Goal: Task Accomplishment & Management: Manage account settings

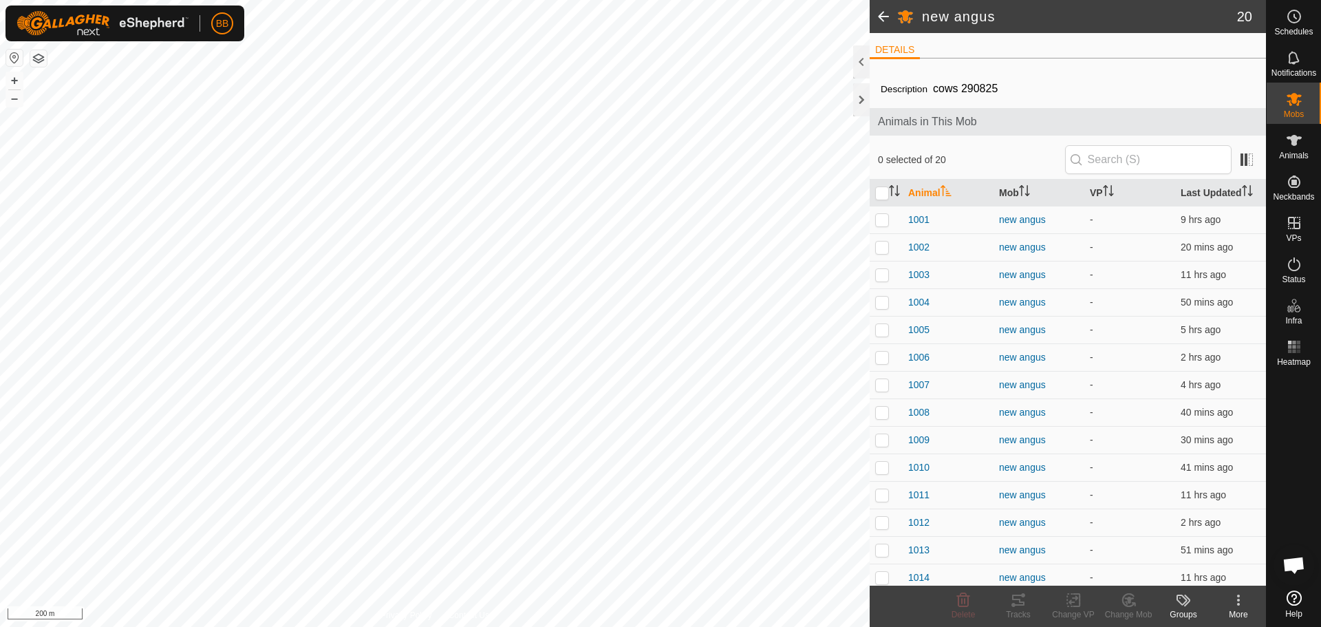
scroll to position [1315, 0]
click at [1180, 193] on th "Last Updated" at bounding box center [1220, 193] width 91 height 27
click at [1197, 188] on th "Last Updated" at bounding box center [1220, 193] width 91 height 27
click at [888, 220] on p-checkbox at bounding box center [882, 219] width 14 height 11
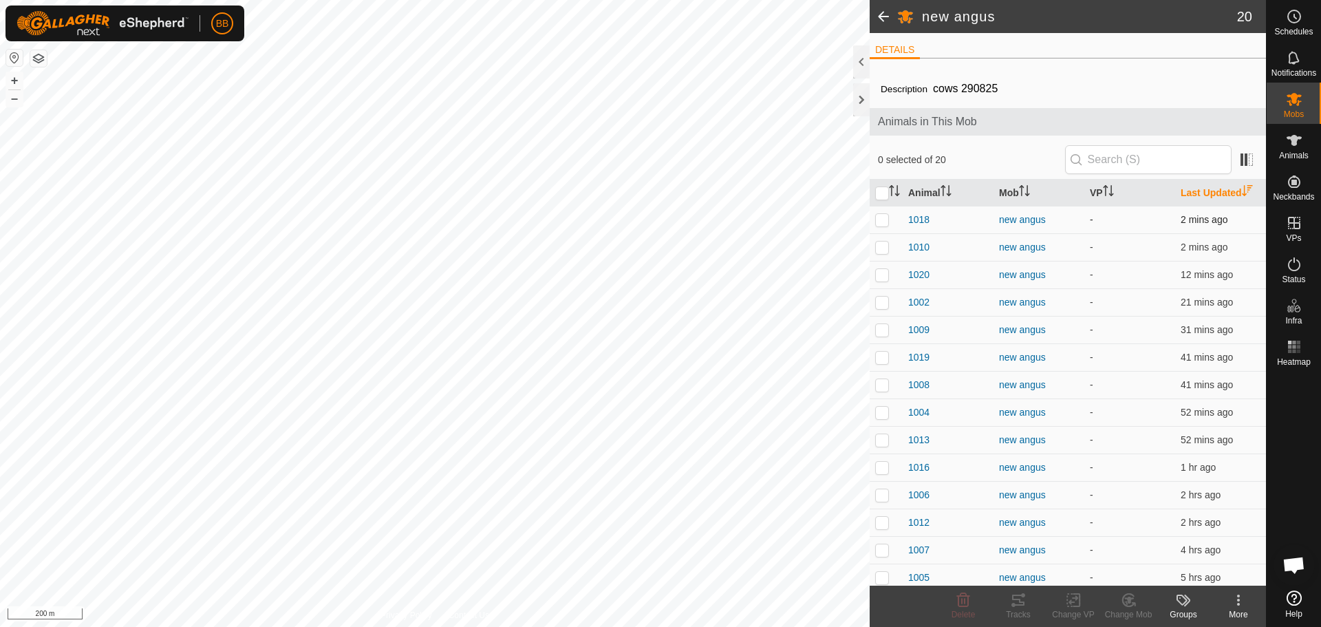
checkbox input "true"
click at [883, 245] on p-checkbox at bounding box center [882, 247] width 14 height 11
checkbox input "true"
click at [884, 270] on p-checkbox at bounding box center [882, 274] width 14 height 11
checkbox input "true"
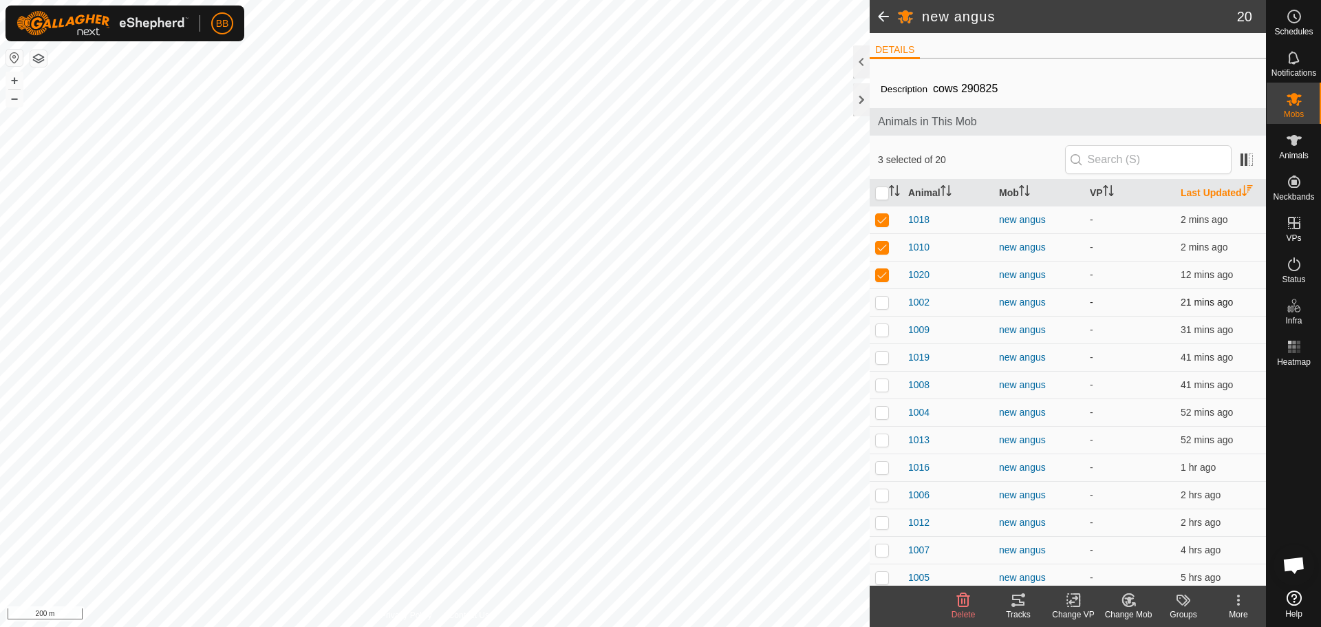
click at [883, 299] on p-checkbox at bounding box center [882, 302] width 14 height 11
checkbox input "true"
click at [880, 332] on p-checkbox at bounding box center [882, 329] width 14 height 11
checkbox input "true"
click at [878, 359] on p-checkbox at bounding box center [882, 357] width 14 height 11
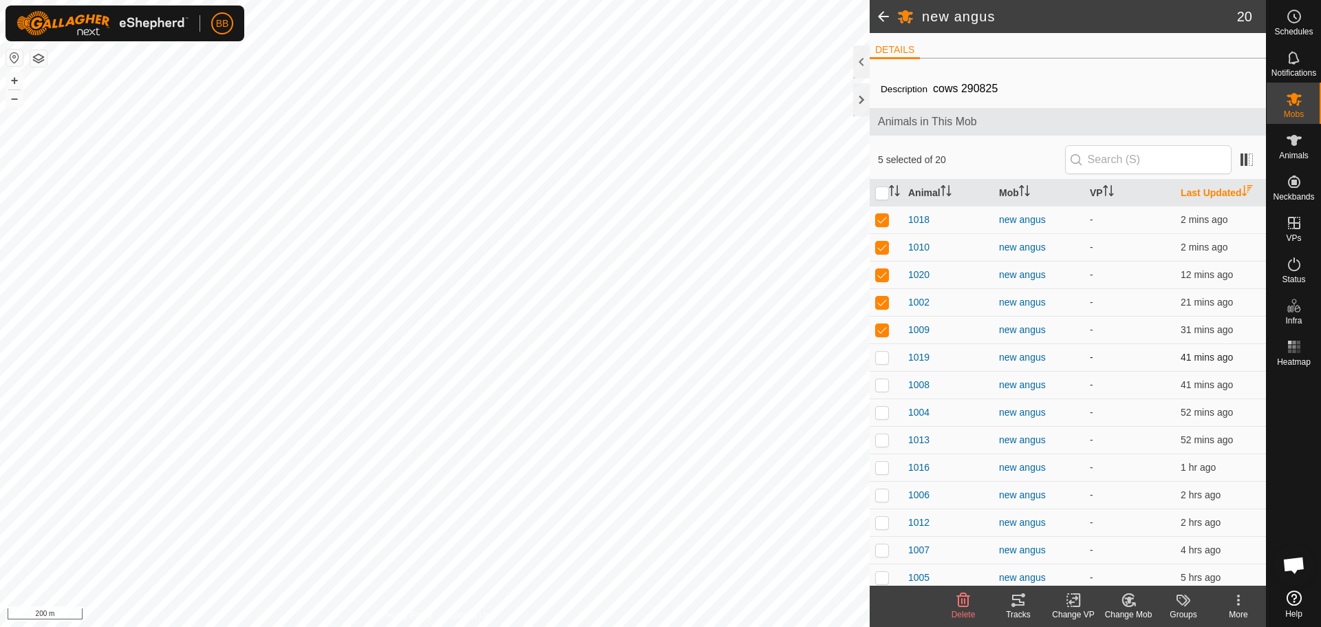
checkbox input "true"
click at [880, 385] on p-checkbox at bounding box center [882, 384] width 14 height 11
checkbox input "true"
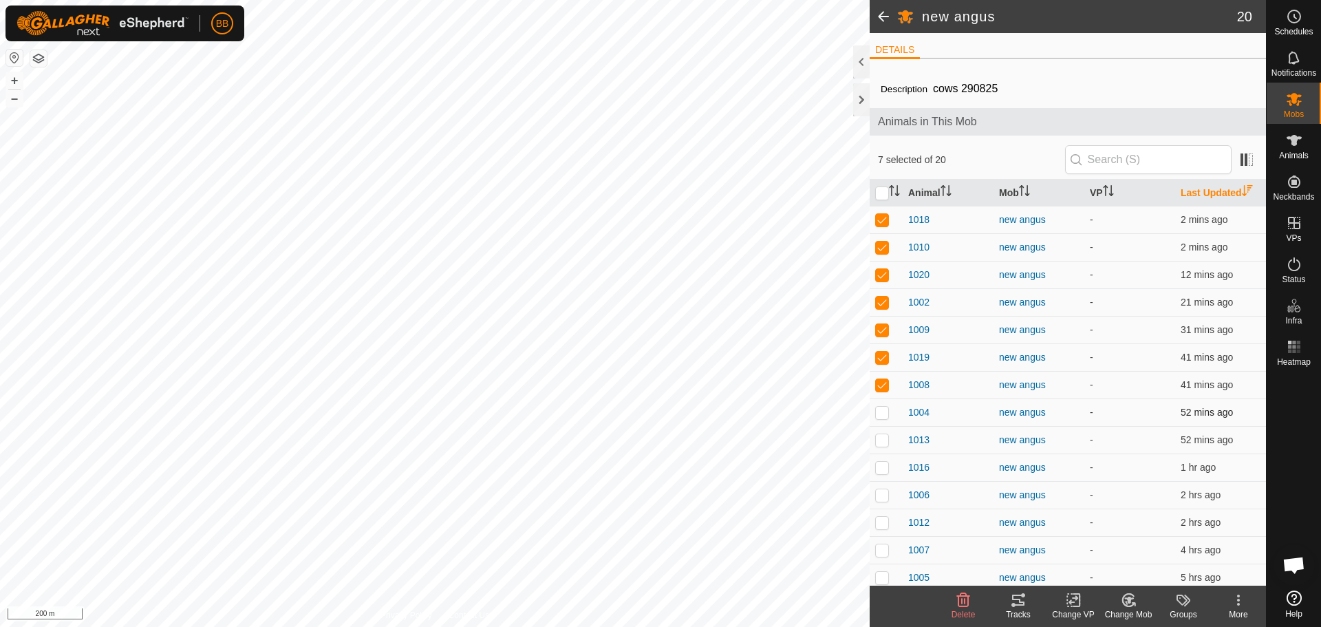
click at [880, 410] on p-checkbox at bounding box center [882, 412] width 14 height 11
checkbox input "true"
click at [882, 442] on p-checkbox at bounding box center [882, 439] width 14 height 11
checkbox input "true"
click at [878, 470] on p-checkbox at bounding box center [882, 467] width 14 height 11
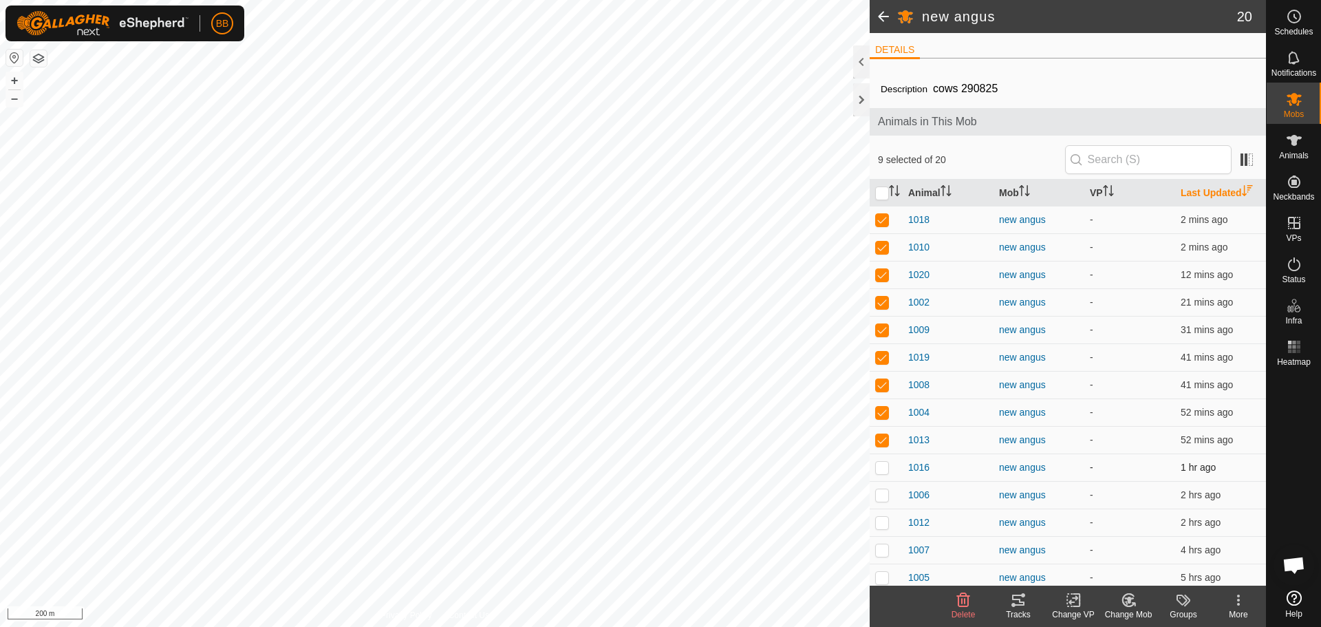
checkbox input "true"
click at [884, 496] on p-checkbox at bounding box center [882, 494] width 14 height 11
checkbox input "true"
click at [881, 519] on p-checkbox at bounding box center [882, 522] width 14 height 11
checkbox input "true"
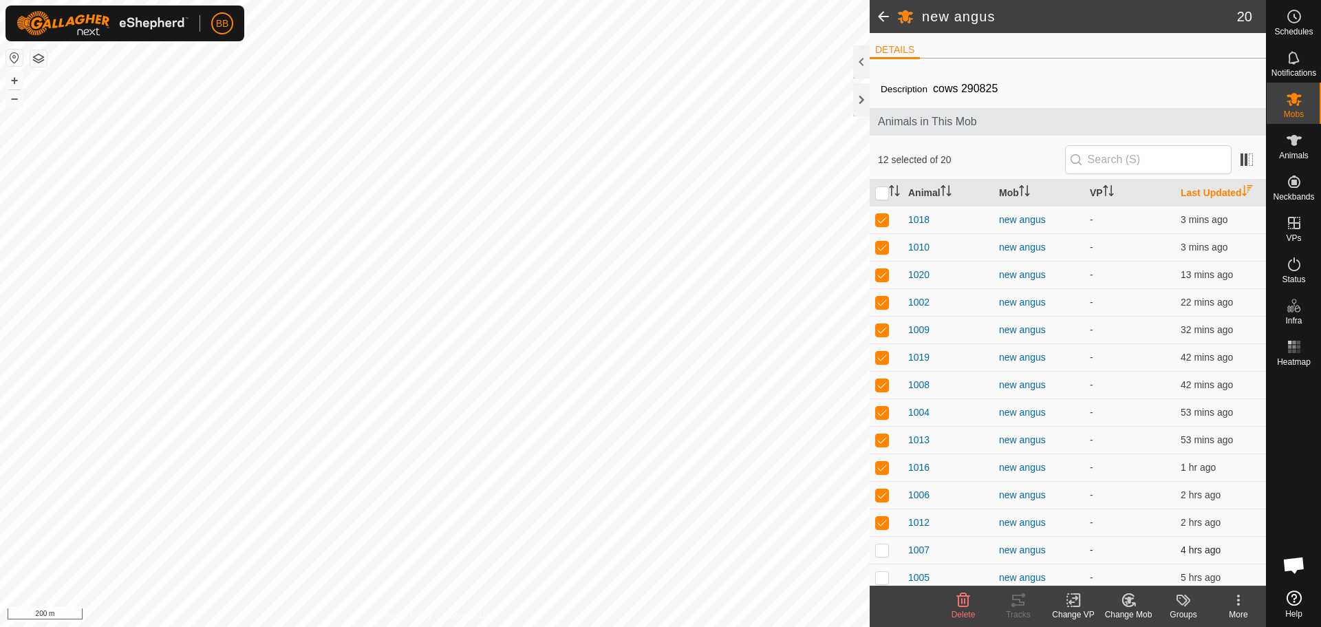
click at [881, 553] on p-checkbox at bounding box center [882, 549] width 14 height 11
checkbox input "true"
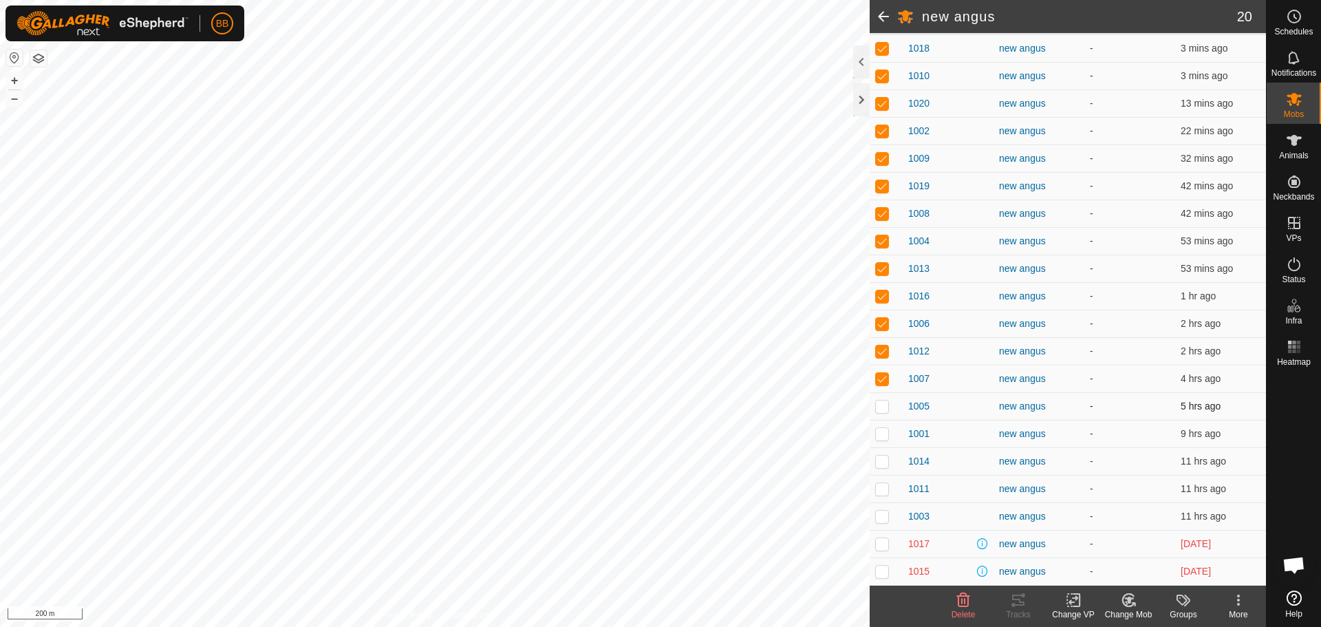
scroll to position [0, 0]
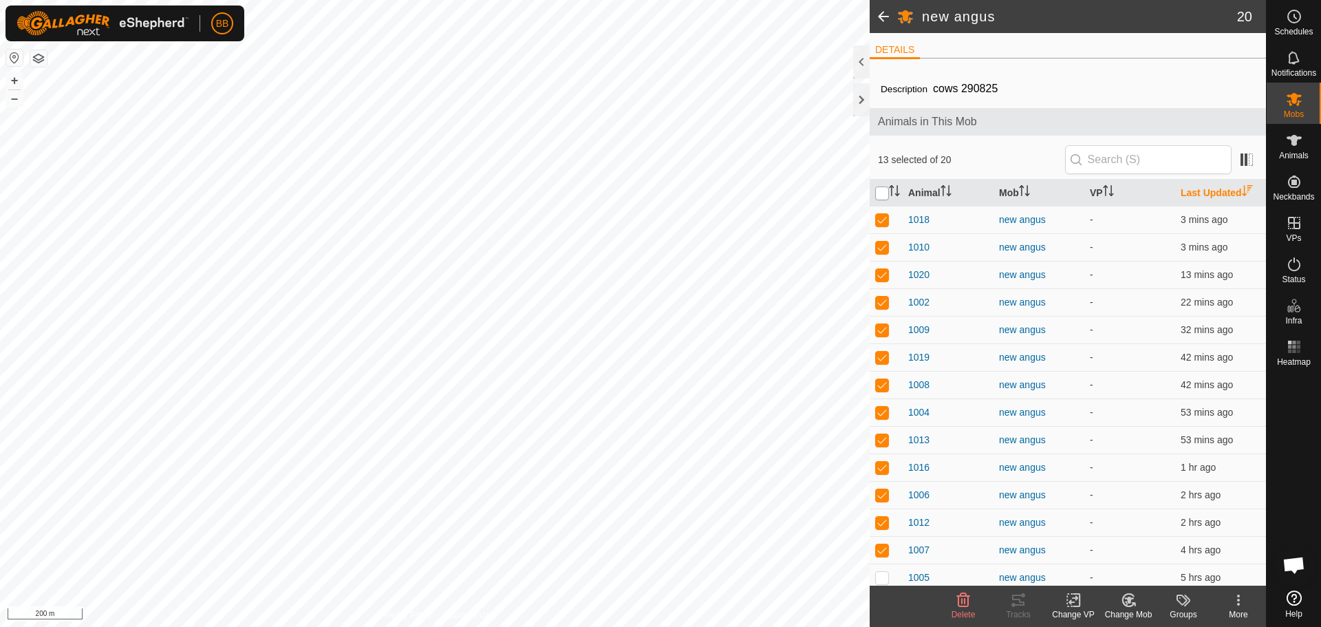
click at [883, 199] on input "checkbox" at bounding box center [882, 194] width 14 height 14
checkbox input "true"
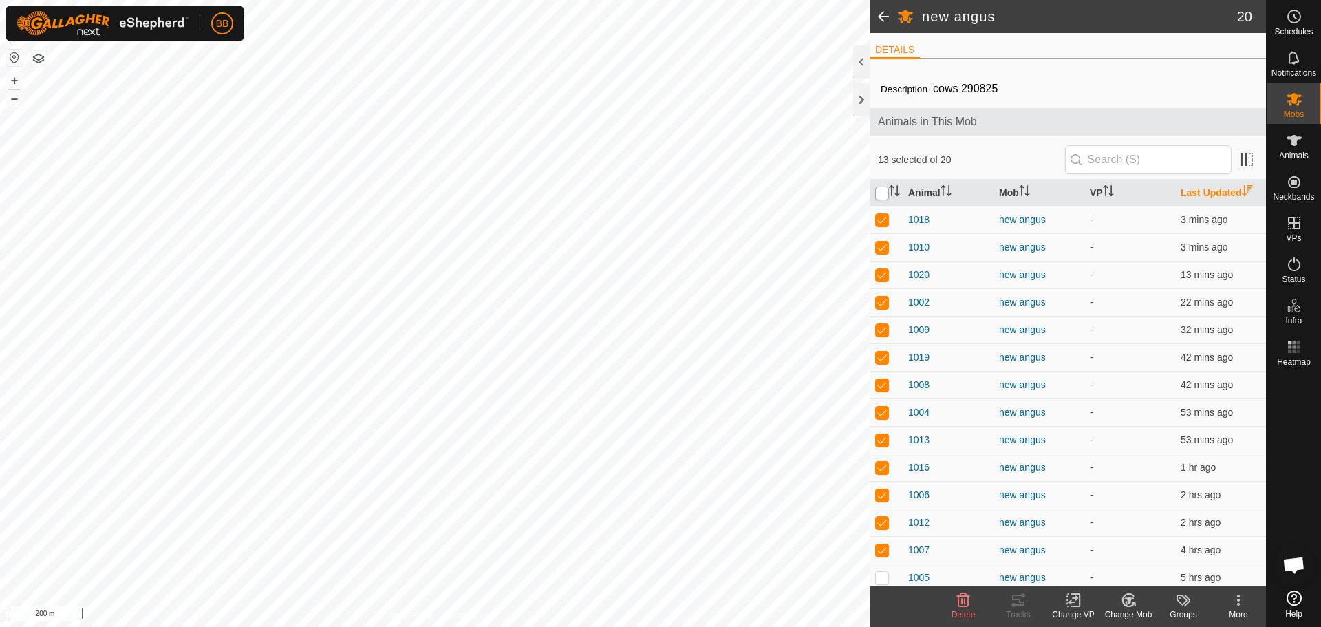
checkbox input "true"
click at [883, 199] on input "checkbox" at bounding box center [882, 194] width 14 height 14
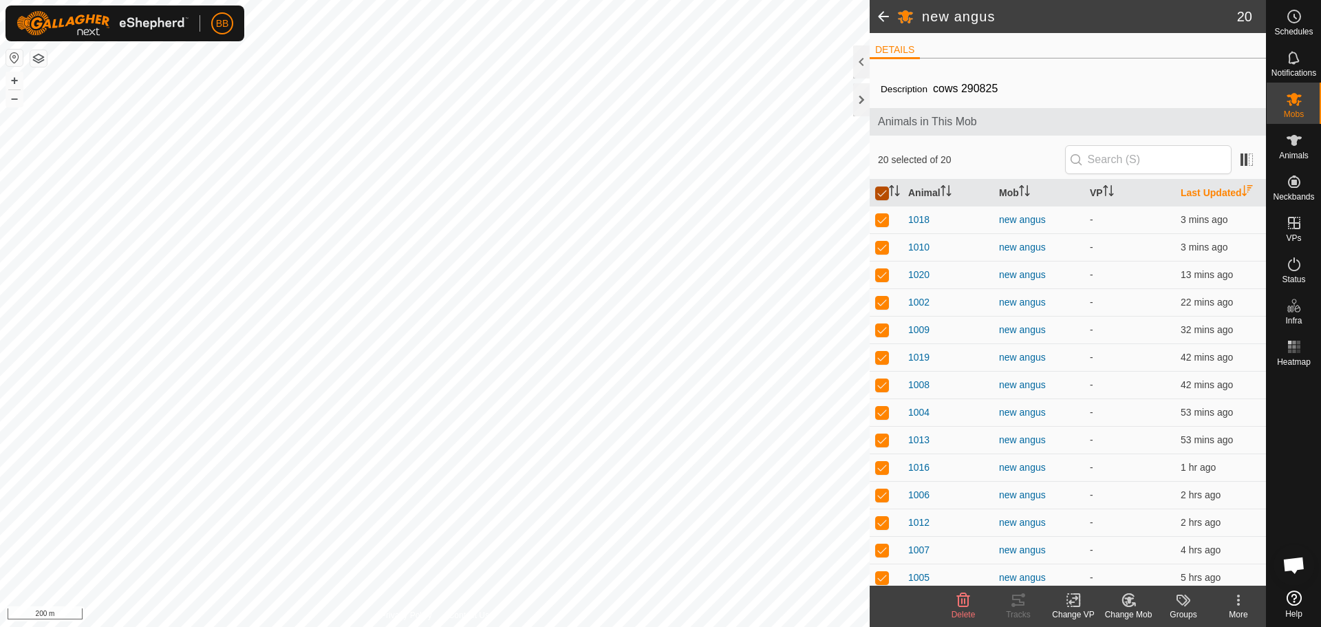
checkbox input "false"
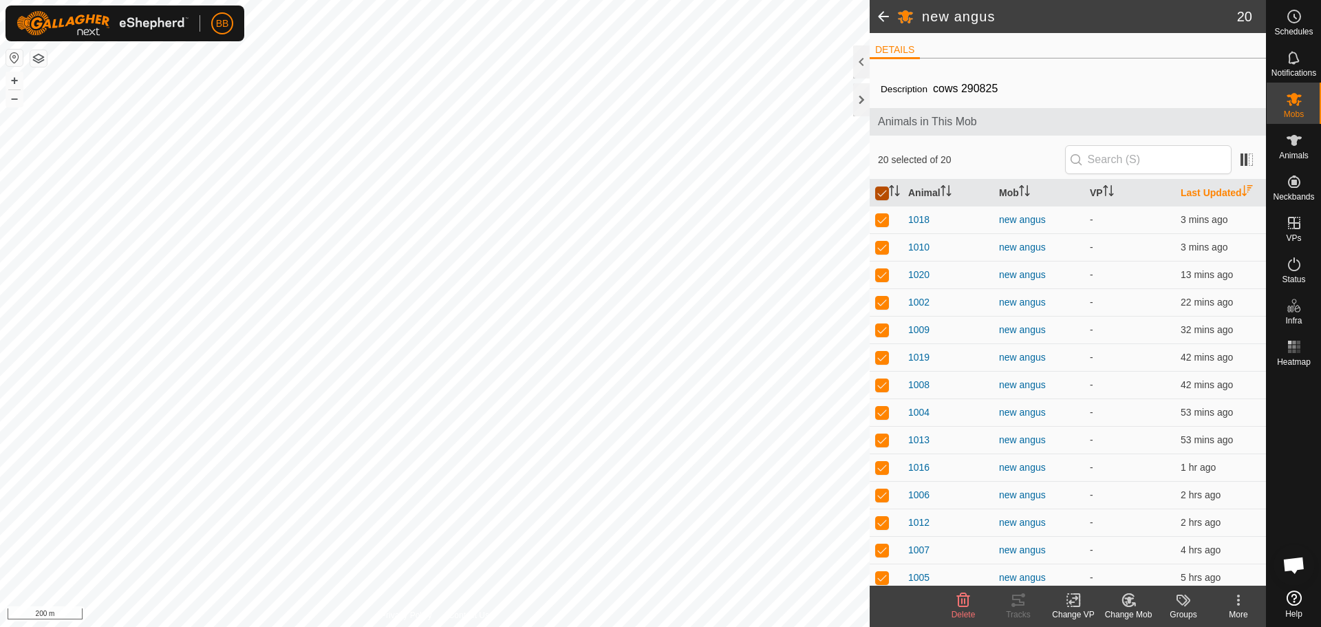
checkbox input "false"
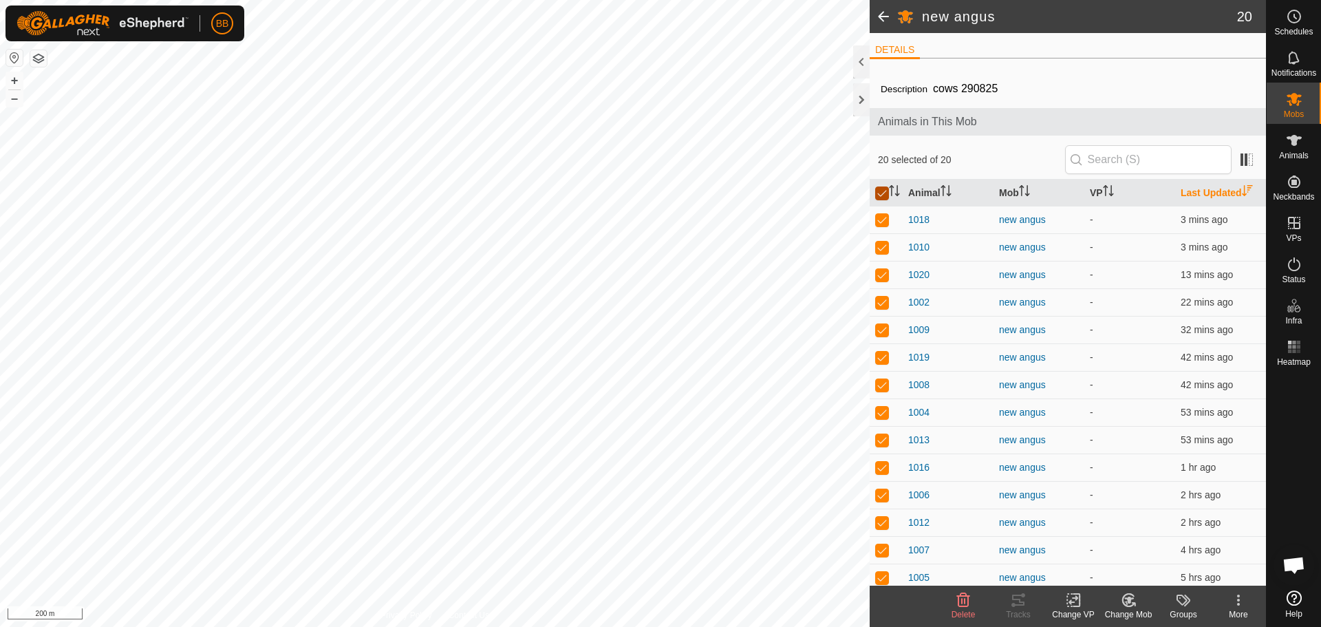
checkbox input "false"
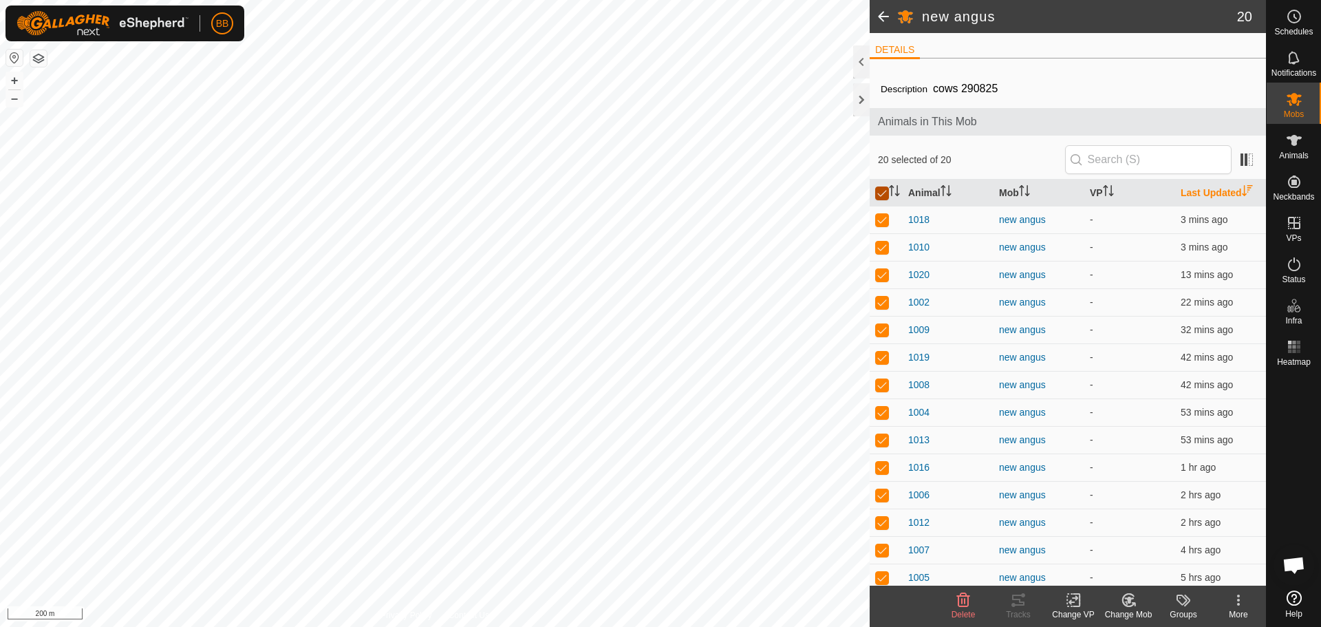
checkbox input "false"
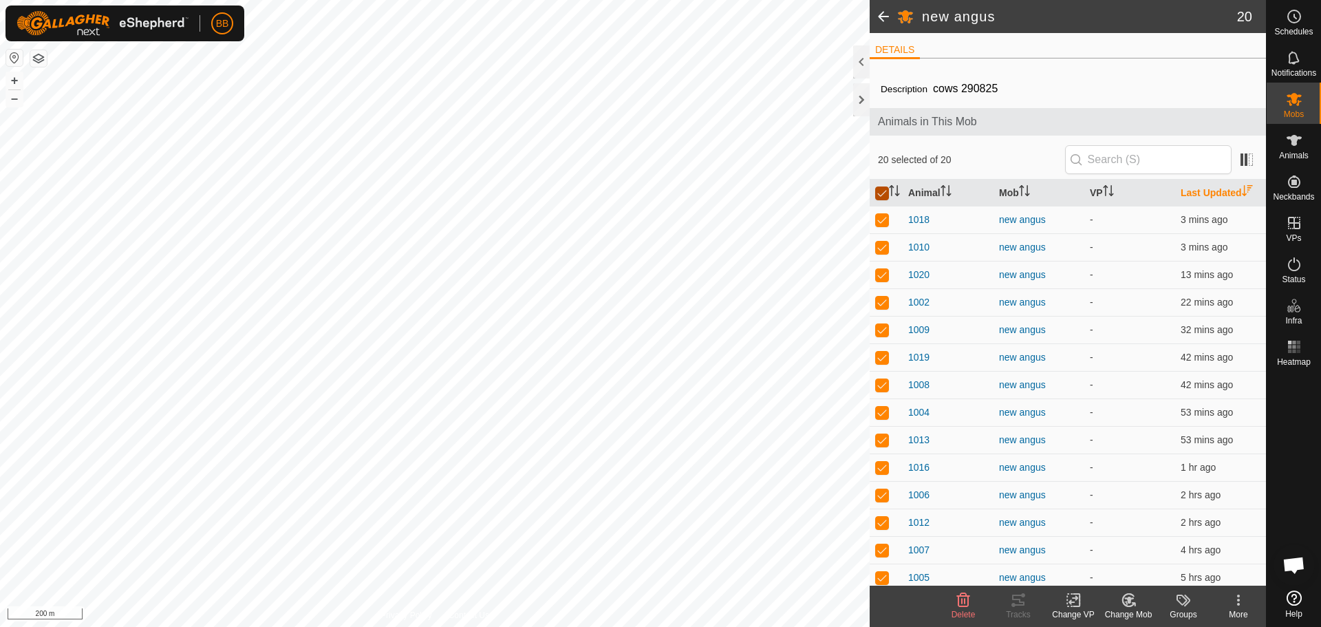
checkbox input "false"
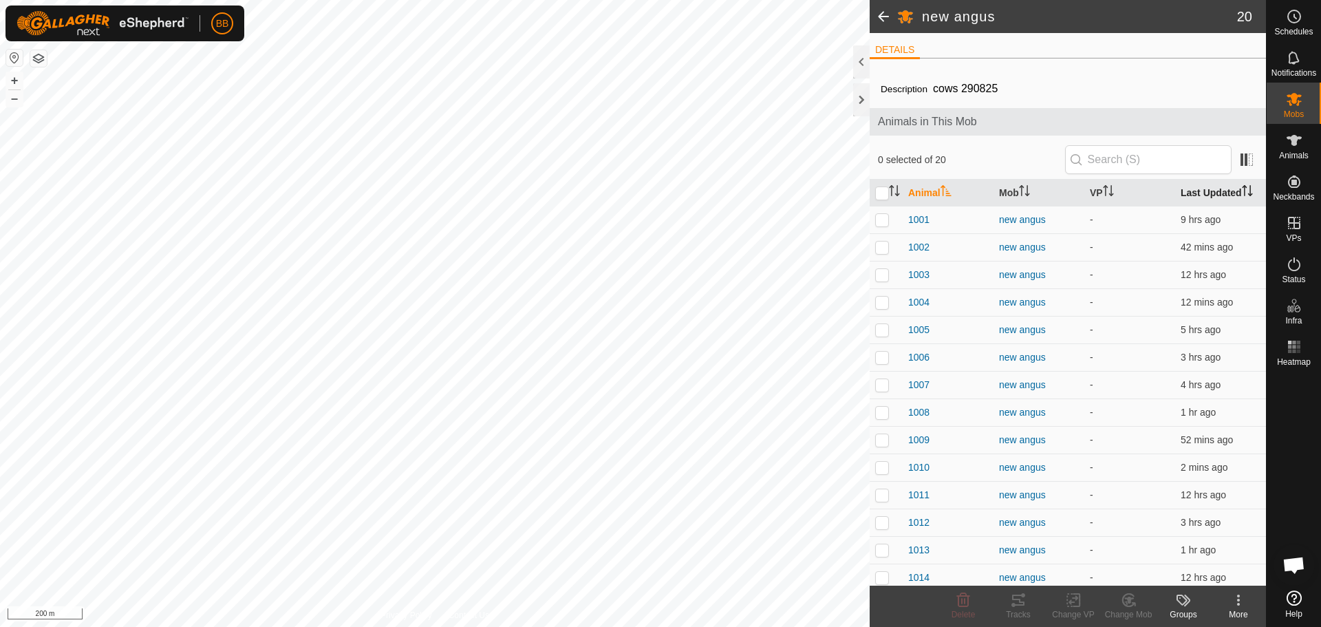
scroll to position [1315, 0]
click at [1196, 192] on th "Last Updated" at bounding box center [1220, 193] width 91 height 27
click at [1197, 193] on th "Last Updated" at bounding box center [1220, 193] width 91 height 27
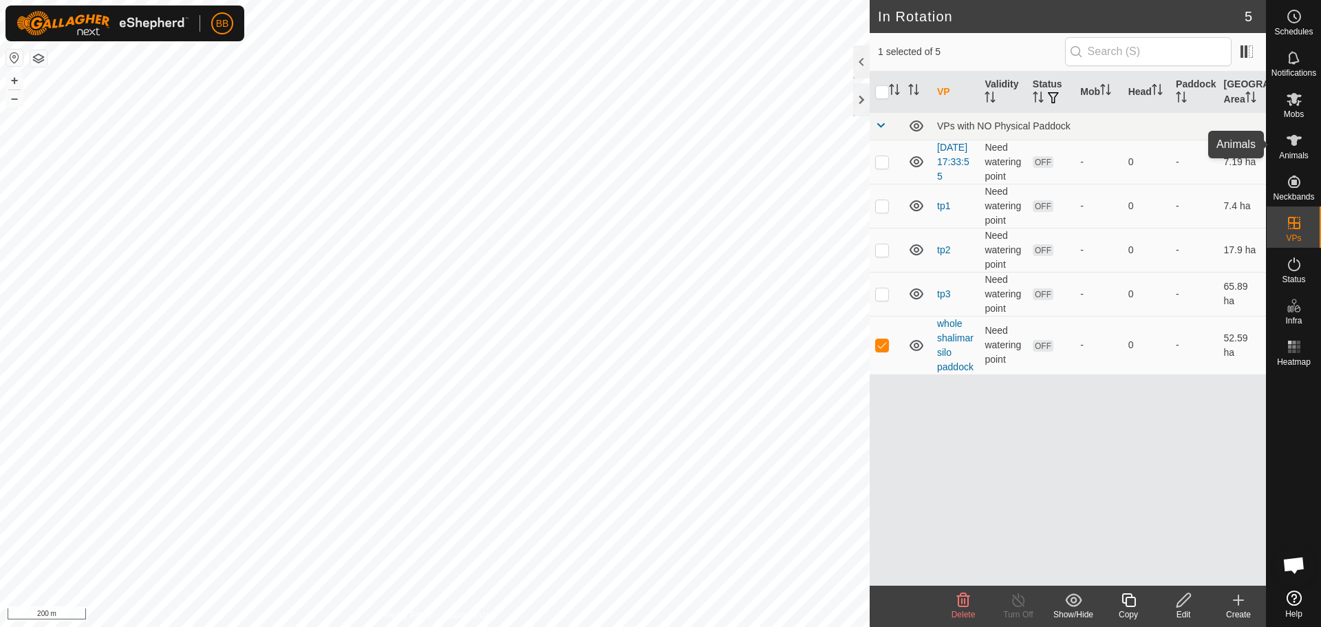
click at [1308, 138] on div "Animals" at bounding box center [1294, 144] width 54 height 41
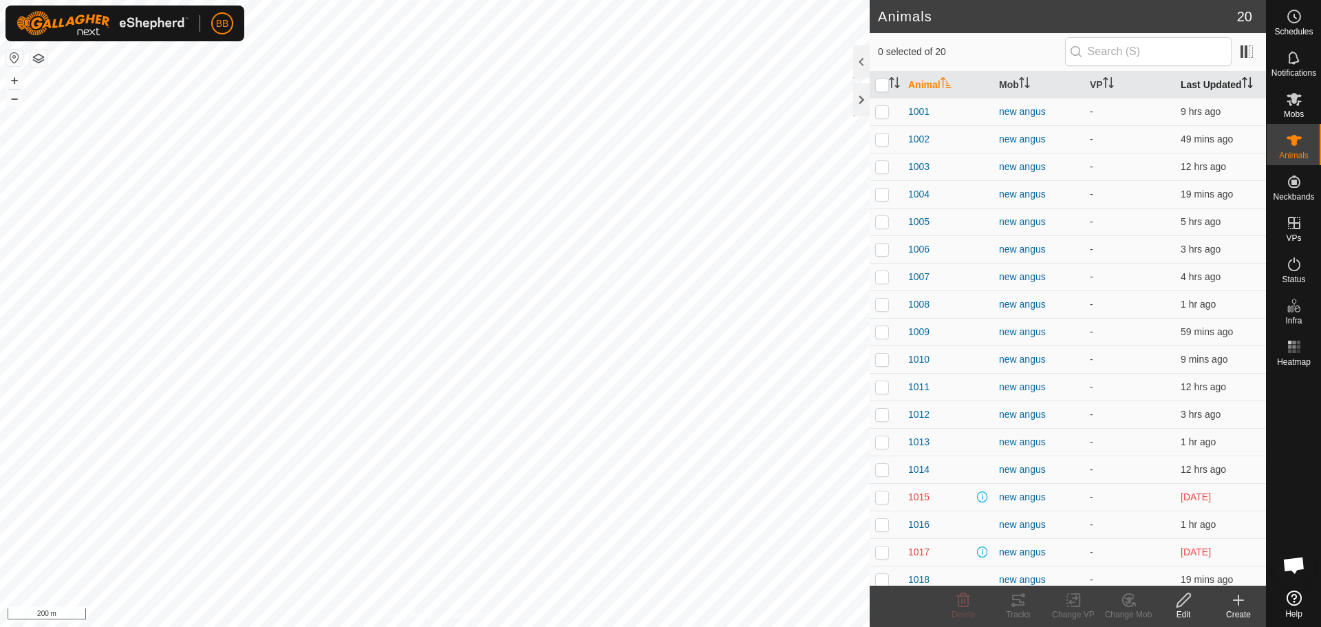
click at [1219, 86] on th "Last Updated" at bounding box center [1220, 85] width 91 height 27
click at [1190, 86] on th "Last Updated" at bounding box center [1220, 85] width 91 height 27
click at [1191, 86] on th "Last Updated" at bounding box center [1220, 85] width 91 height 27
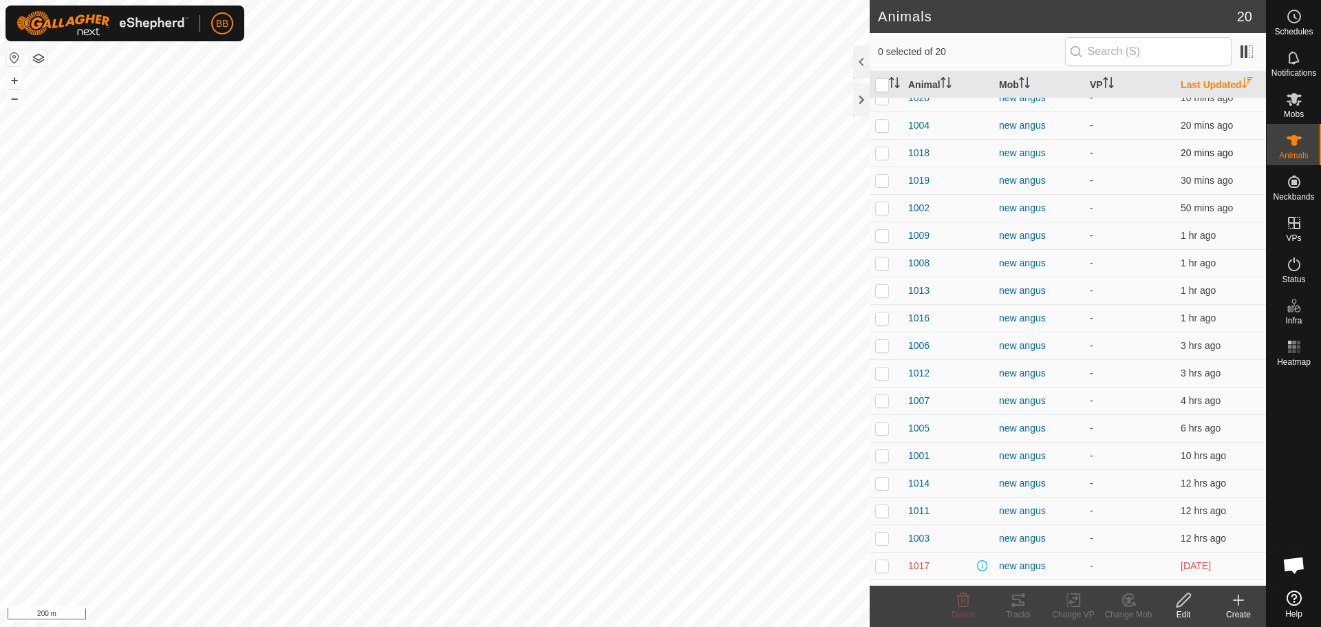
scroll to position [63, 0]
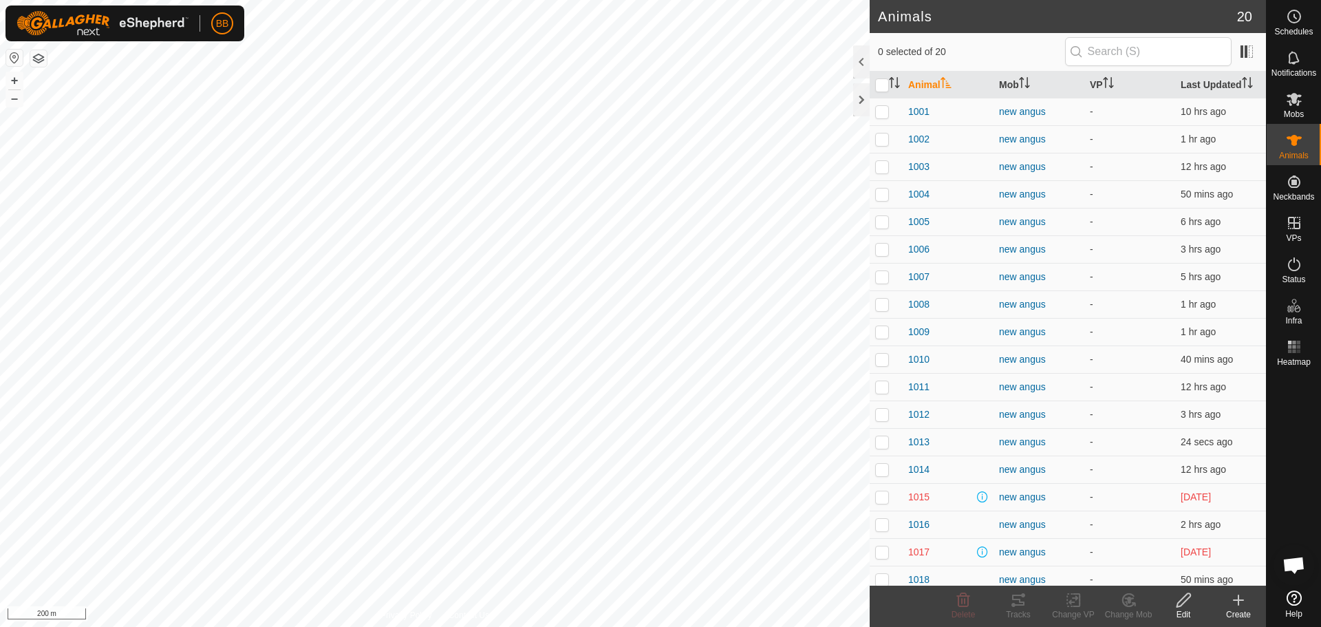
scroll to position [1315, 0]
